Goal: Information Seeking & Learning: Learn about a topic

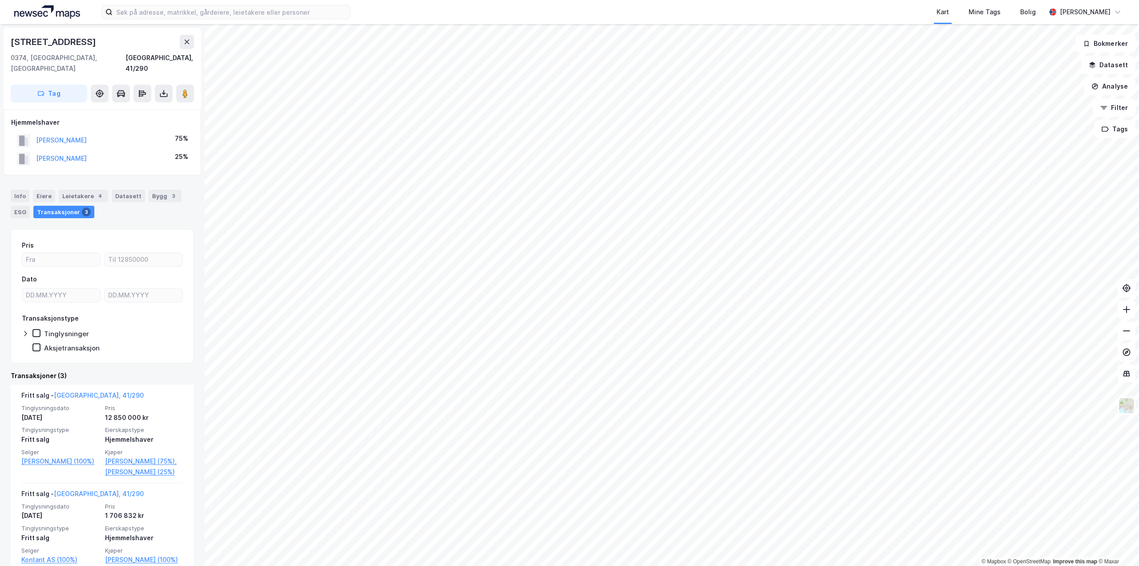
drag, startPoint x: 129, startPoint y: 150, endPoint x: 36, endPoint y: 151, distance: 92.1
click at [36, 151] on div "[PERSON_NAME] 25%" at bounding box center [102, 159] width 182 height 18
copy button "[PERSON_NAME]"
click at [187, 44] on icon at bounding box center [186, 41] width 7 height 7
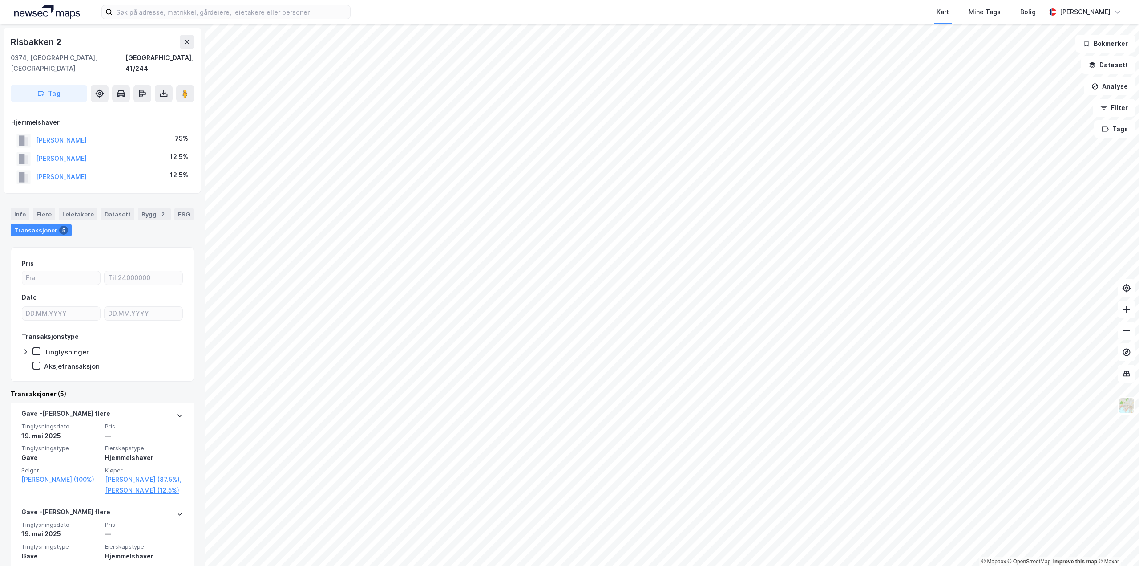
click at [67, 170] on div "[PERSON_NAME]" at bounding box center [51, 177] width 70 height 15
click at [0, 0] on button "[PERSON_NAME]" at bounding box center [0, 0] width 0 height 0
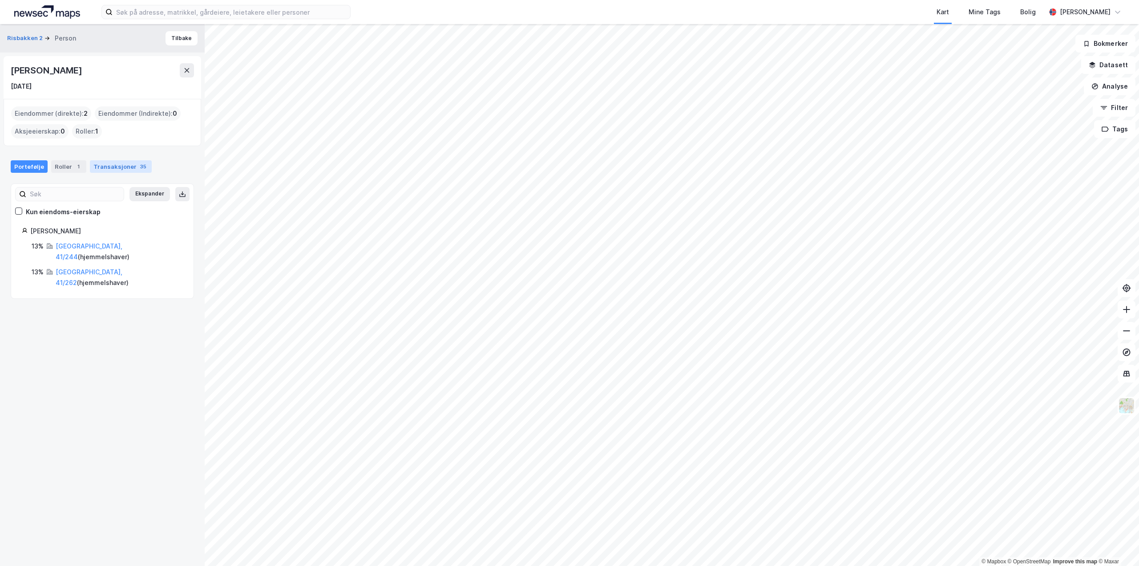
click at [112, 172] on div "Transaksjoner 35" at bounding box center [121, 166] width 62 height 12
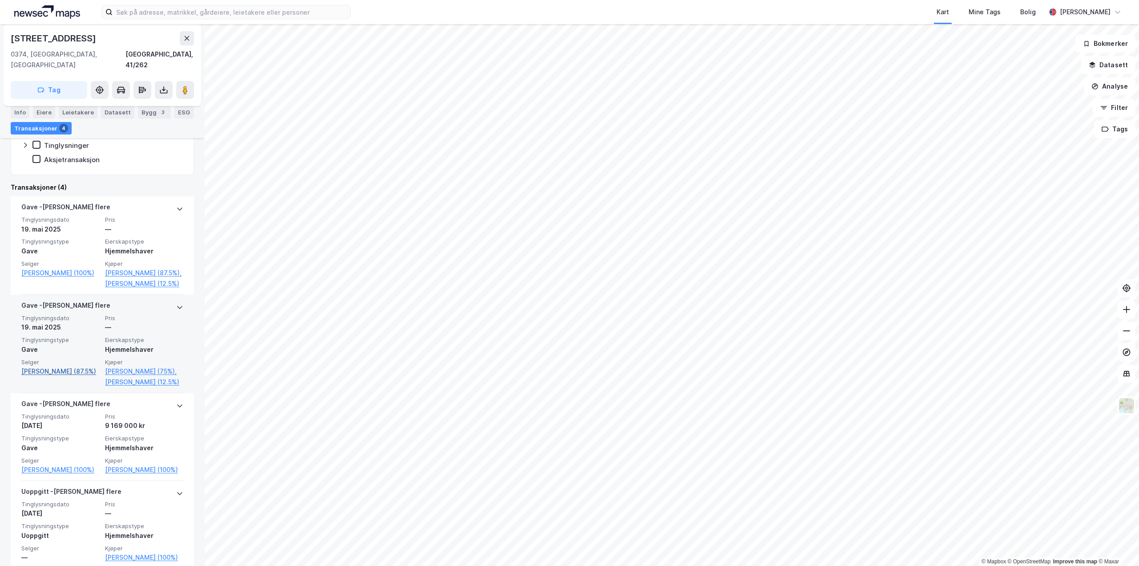
scroll to position [267, 0]
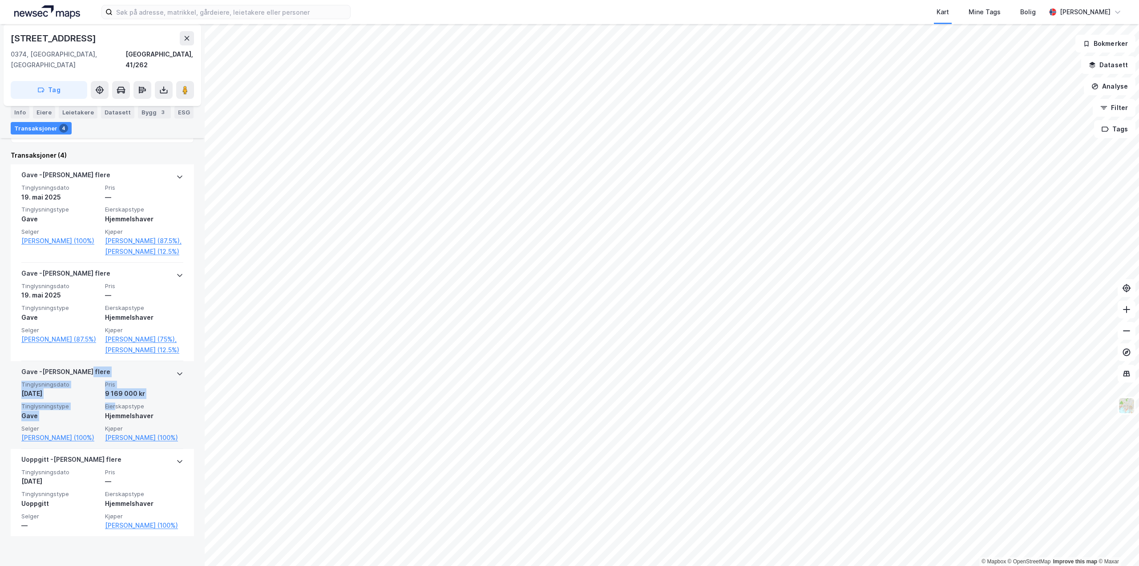
drag, startPoint x: 112, startPoint y: 422, endPoint x: 112, endPoint y: 384, distance: 37.4
click at [112, 384] on div "Gave - [PERSON_NAME] flere Tinglysningsdato [DATE] Pris 9 169 000 kr Tinglysnin…" at bounding box center [102, 405] width 162 height 88
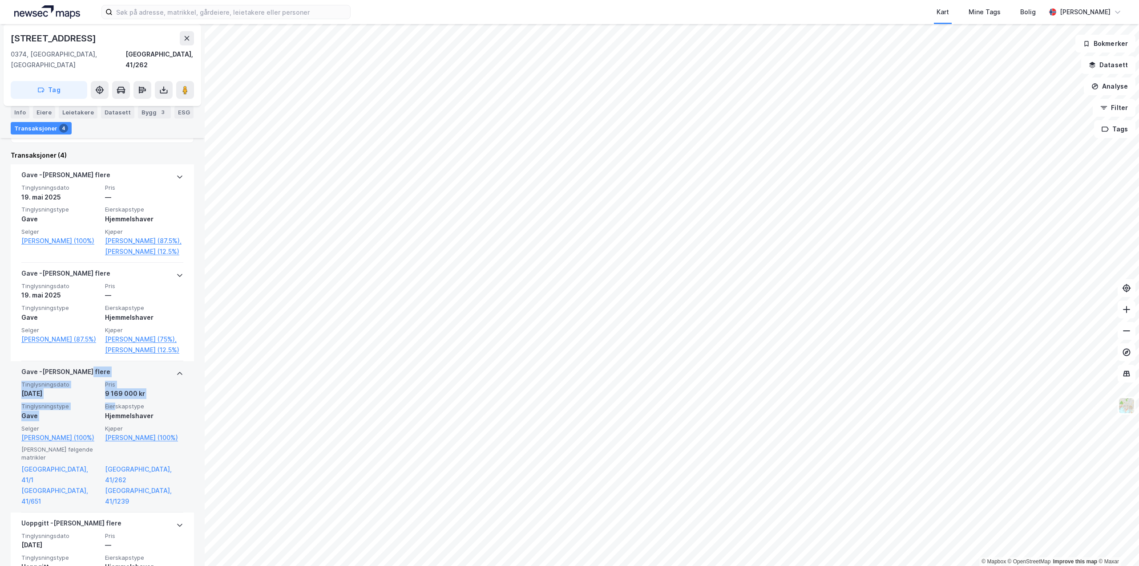
scroll to position [303, 0]
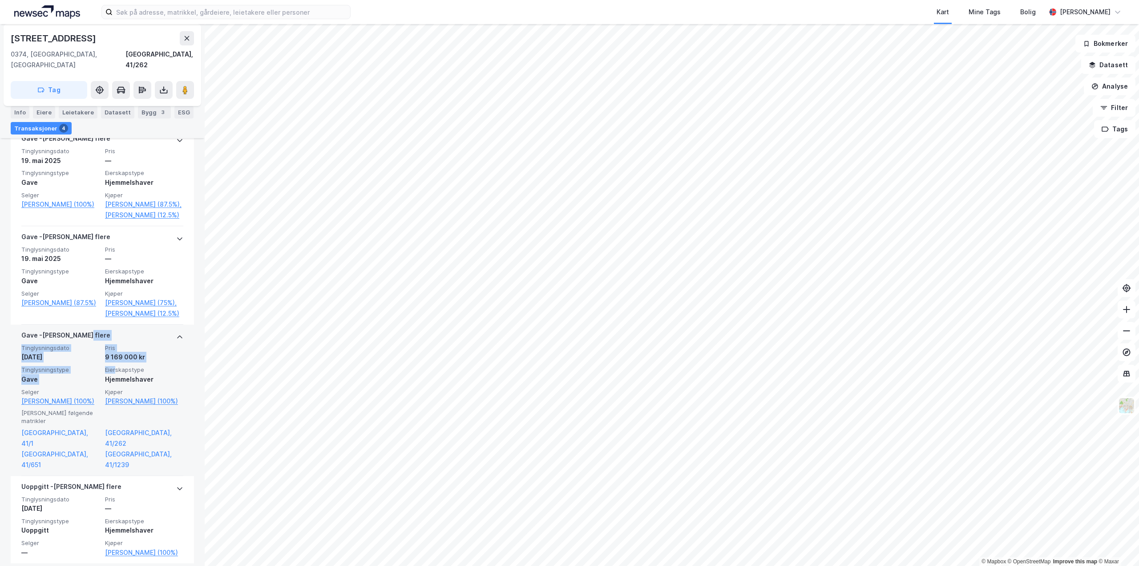
click at [176, 340] on icon at bounding box center [179, 336] width 7 height 7
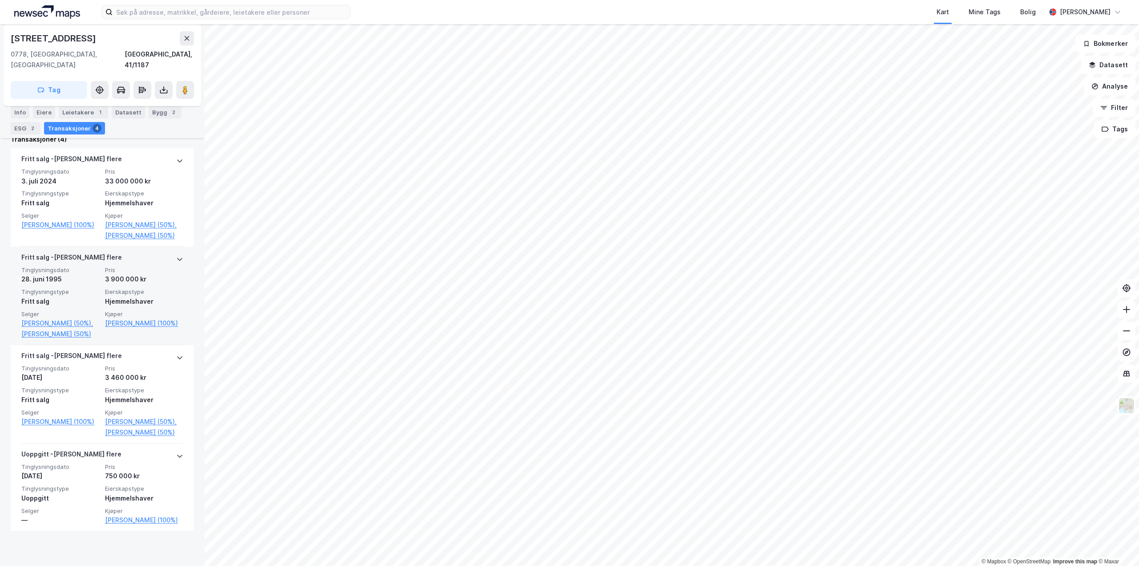
scroll to position [222, 0]
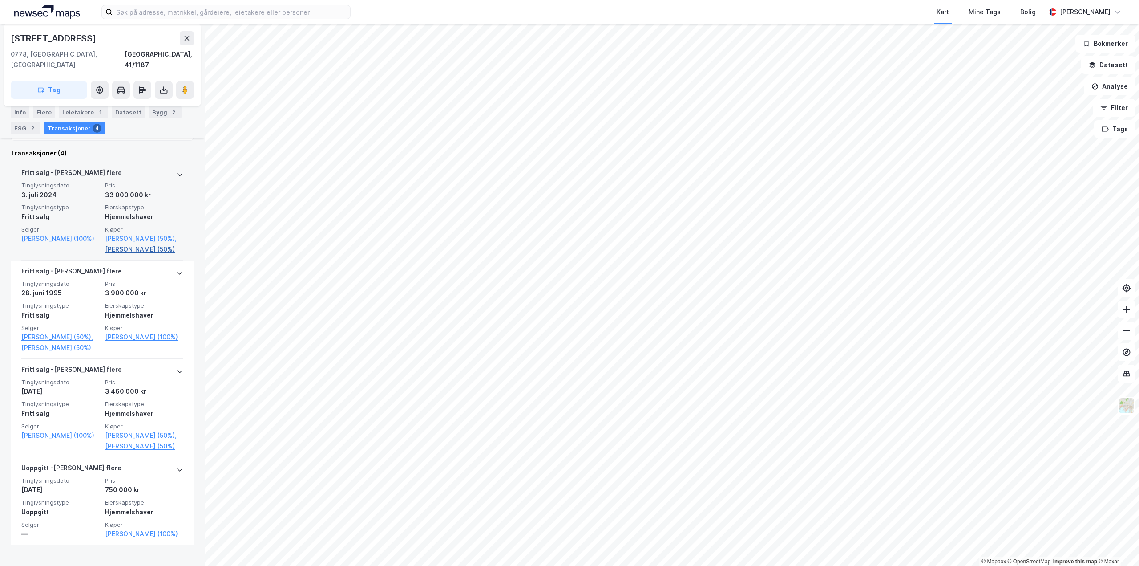
drag, startPoint x: 90, startPoint y: 248, endPoint x: 166, endPoint y: 251, distance: 75.7
click at [166, 251] on div "Tinglysningsdato [DATE] Pris 33 000 000 kr Tinglysningstype Fritt salg Eierskap…" at bounding box center [102, 218] width 162 height 73
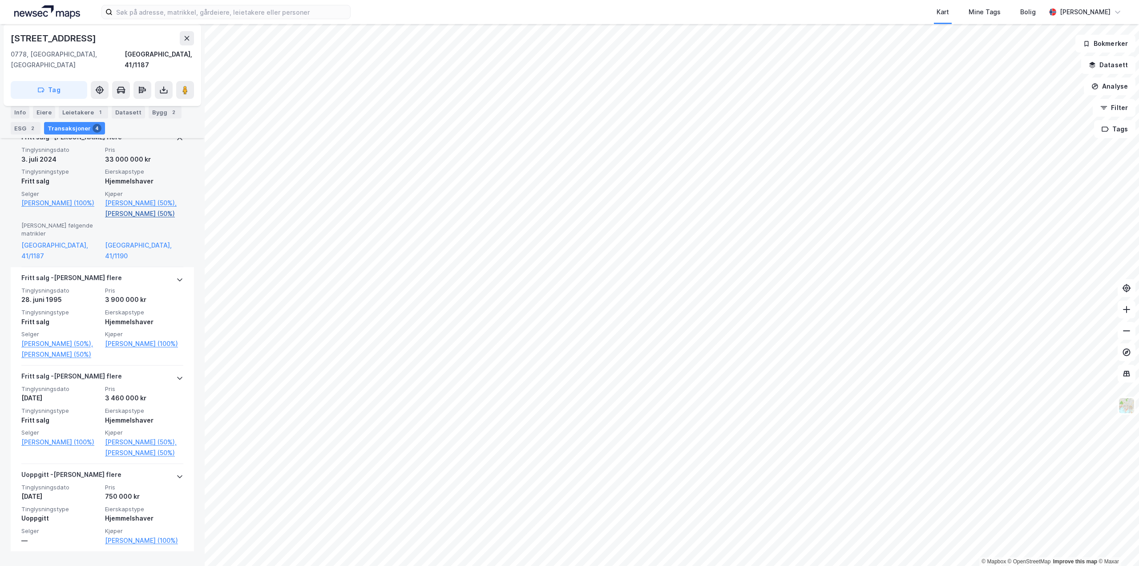
scroll to position [240, 0]
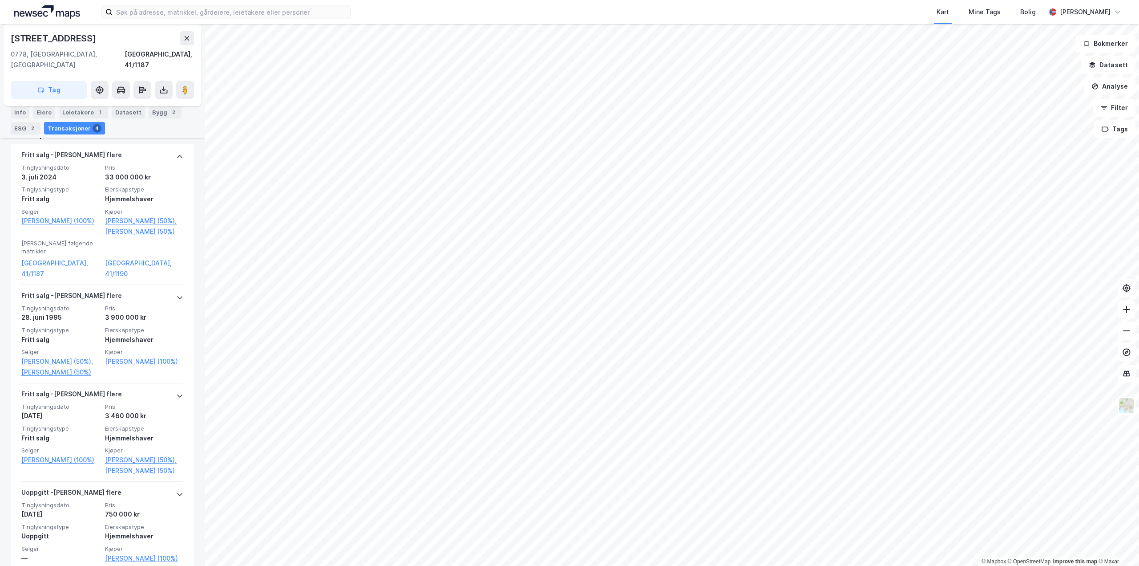
click at [190, 258] on div "[STREET_ADDRESS], 41/1187 Tag Hjemmelshaver [PERSON_NAME] 50% [PERSON_NAME] 50%…" at bounding box center [102, 295] width 205 height 542
drag, startPoint x: 193, startPoint y: 240, endPoint x: 26, endPoint y: 137, distance: 196.0
click at [26, 137] on div "[STREET_ADDRESS], 41/1187 Tag Hjemmelshaver [PERSON_NAME] 50% [PERSON_NAME] 50%…" at bounding box center [102, 295] width 205 height 542
click at [196, 203] on div "[STREET_ADDRESS], 41/1187 Tag Hjemmelshaver [PERSON_NAME] 50% [PERSON_NAME] 50%…" at bounding box center [102, 295] width 205 height 542
drag, startPoint x: 101, startPoint y: 183, endPoint x: 167, endPoint y: 242, distance: 88.3
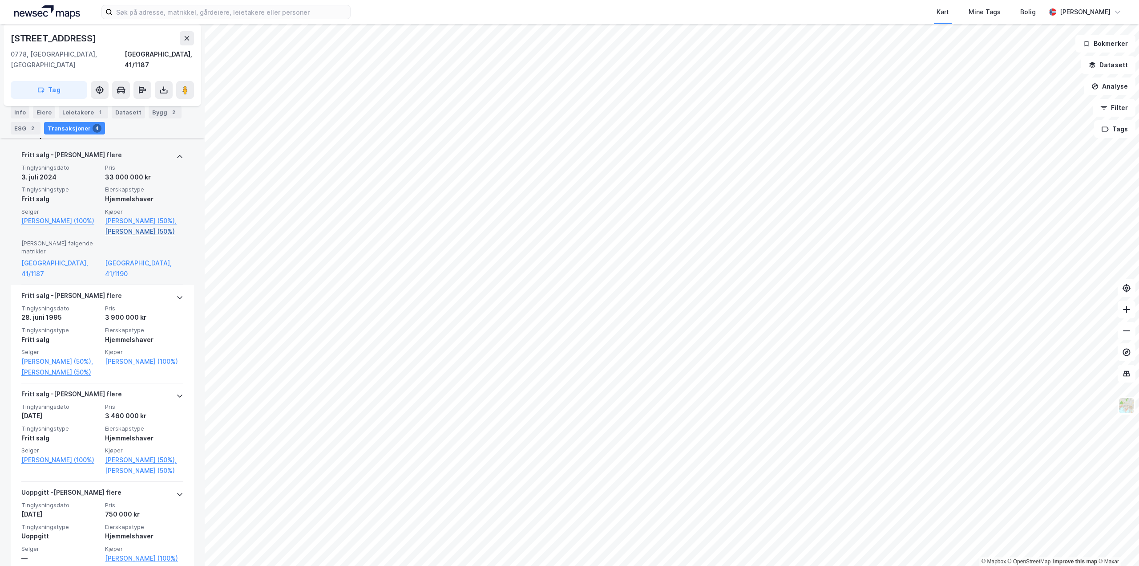
click at [167, 237] on div "Tinglysningsdato [DATE] Pris 33 000 000 kr Tinglysningstype Fritt salg Eierskap…" at bounding box center [102, 200] width 162 height 73
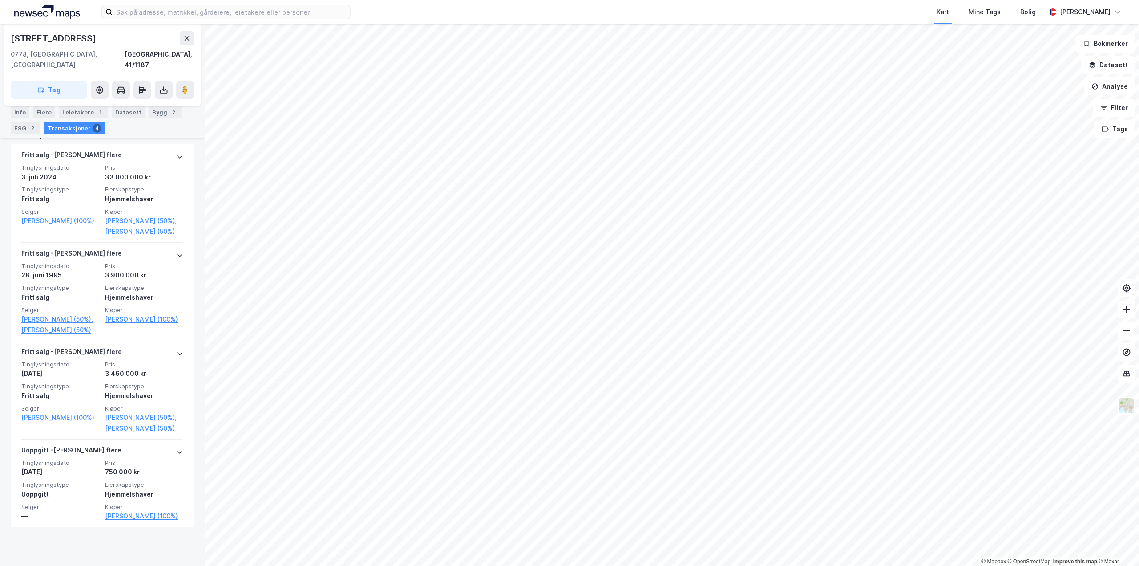
click at [190, 251] on div "[STREET_ADDRESS], 41/1187 Tag Hjemmelshaver [PERSON_NAME] 50% [PERSON_NAME] 50%…" at bounding box center [102, 295] width 205 height 542
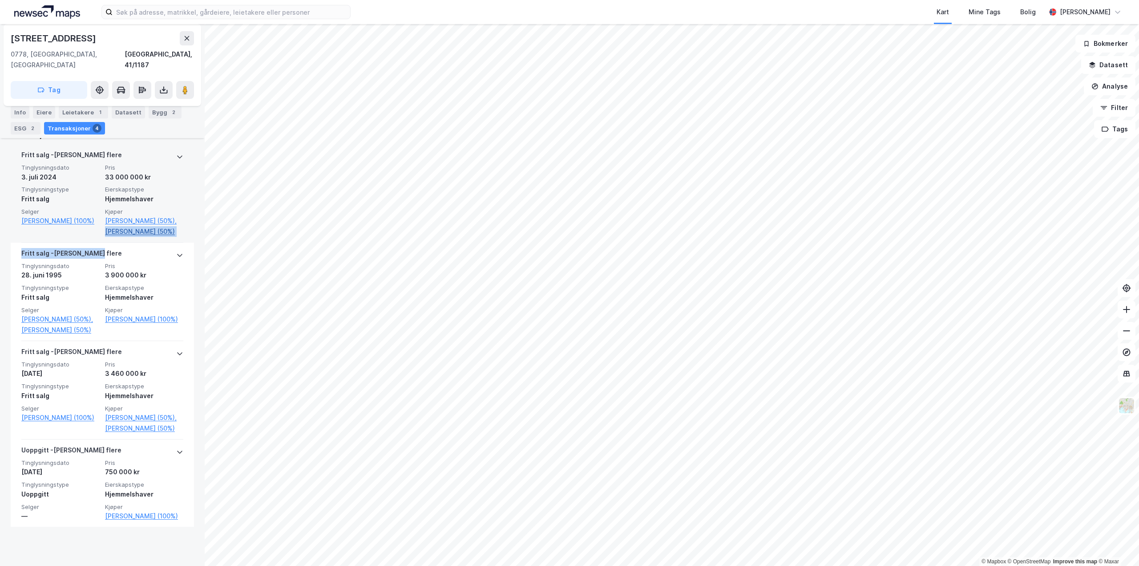
drag, startPoint x: 120, startPoint y: 266, endPoint x: 102, endPoint y: 234, distance: 36.8
click at [102, 234] on div "[PERSON_NAME] flere Tinglysningsdato [DATE] Pris 33 000 000 kr Tinglysningstype…" at bounding box center [102, 335] width 183 height 382
drag, startPoint x: 123, startPoint y: 238, endPoint x: 101, endPoint y: 225, distance: 25.3
drag, startPoint x: 101, startPoint y: 225, endPoint x: 11, endPoint y: 239, distance: 91.3
click at [11, 239] on div "[PERSON_NAME] flere Tinglysningsdato [DATE] Pris 33 000 000 kr Tinglysningstype…" at bounding box center [102, 193] width 183 height 98
